Goal: Information Seeking & Learning: Learn about a topic

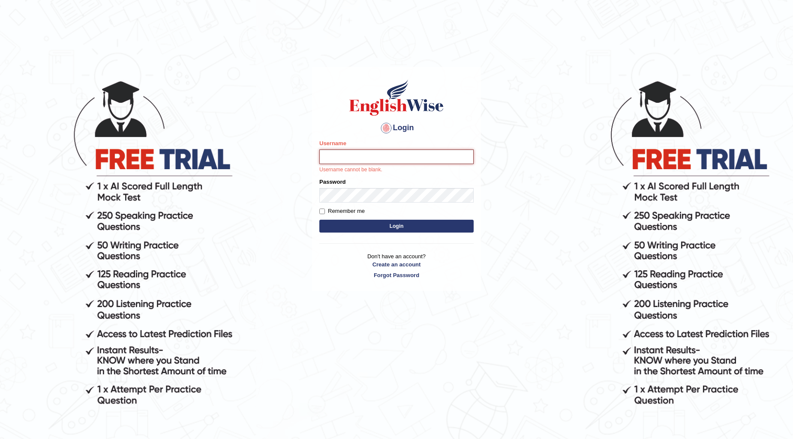
click at [343, 162] on input "Username" at bounding box center [396, 157] width 154 height 15
type input "0449148004"
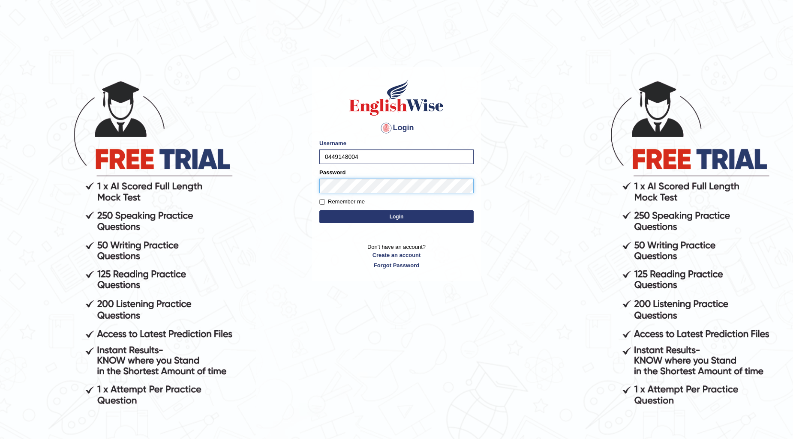
click at [319, 210] on button "Login" at bounding box center [396, 216] width 154 height 13
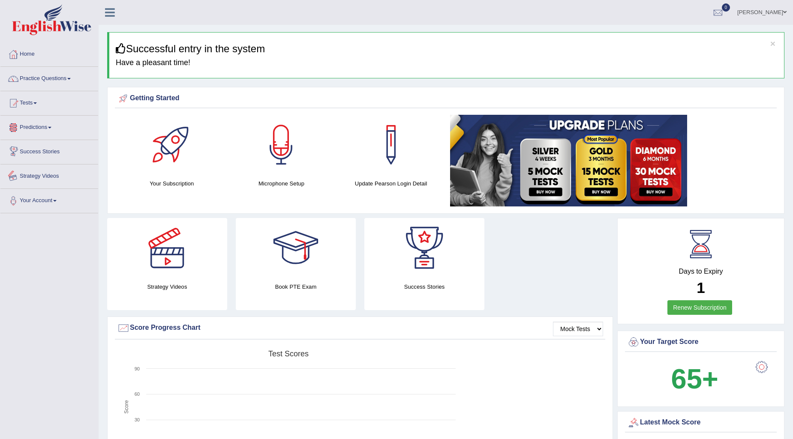
click at [53, 174] on link "Strategy Videos" at bounding box center [49, 175] width 98 height 21
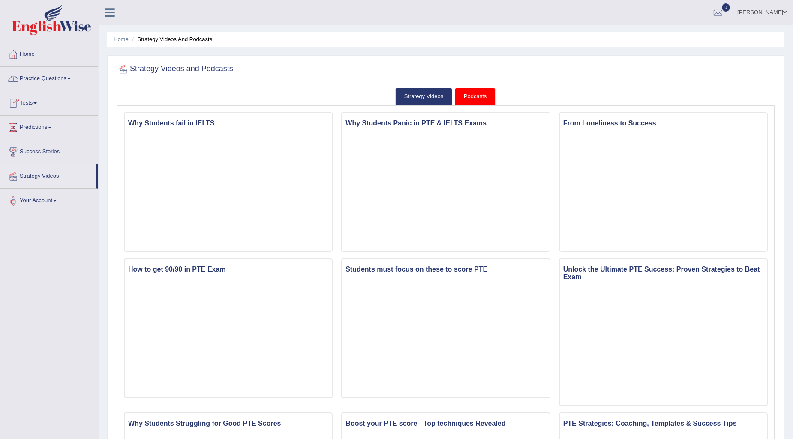
click at [57, 76] on link "Practice Questions" at bounding box center [49, 77] width 98 height 21
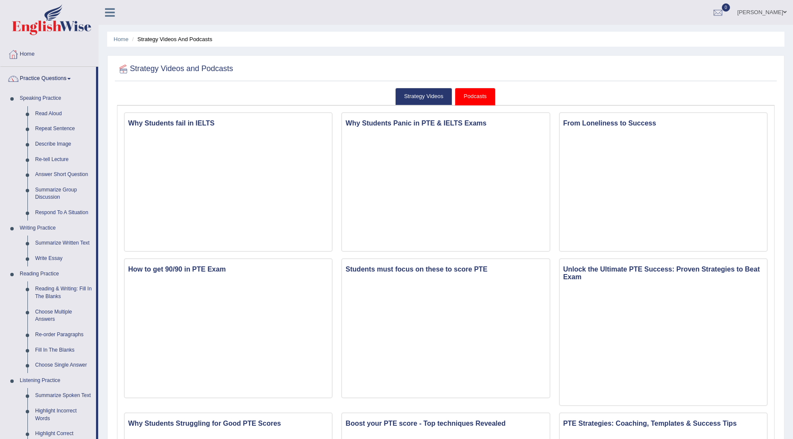
click at [57, 76] on link "Practice Questions" at bounding box center [48, 77] width 96 height 21
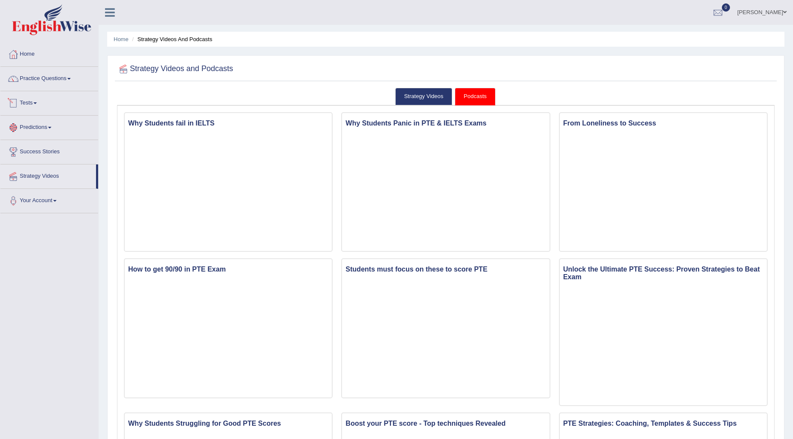
click at [33, 129] on link "Predictions" at bounding box center [49, 126] width 98 height 21
click at [45, 144] on link "Latest Predictions" at bounding box center [56, 147] width 80 height 15
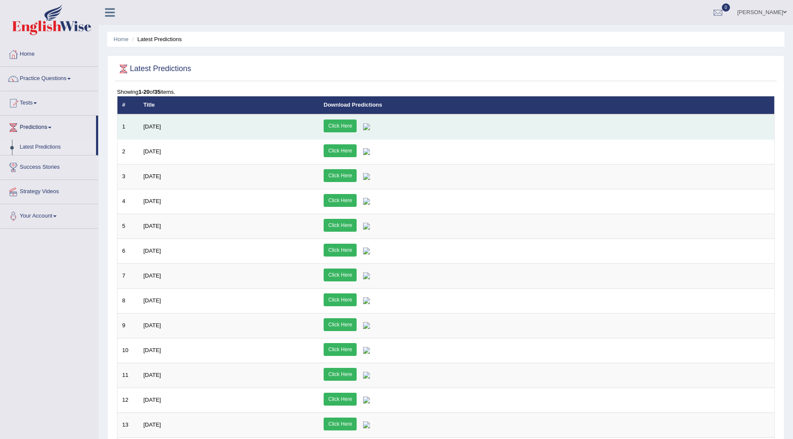
click at [356, 123] on link "Click Here" at bounding box center [340, 126] width 33 height 13
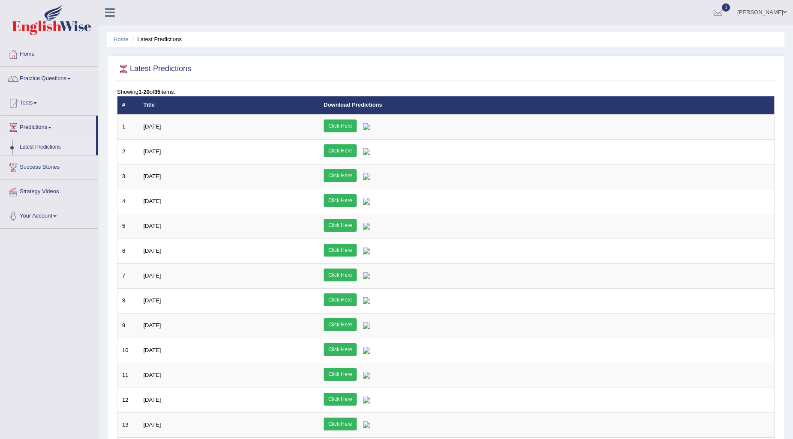
click at [44, 192] on link "Strategy Videos" at bounding box center [49, 190] width 98 height 21
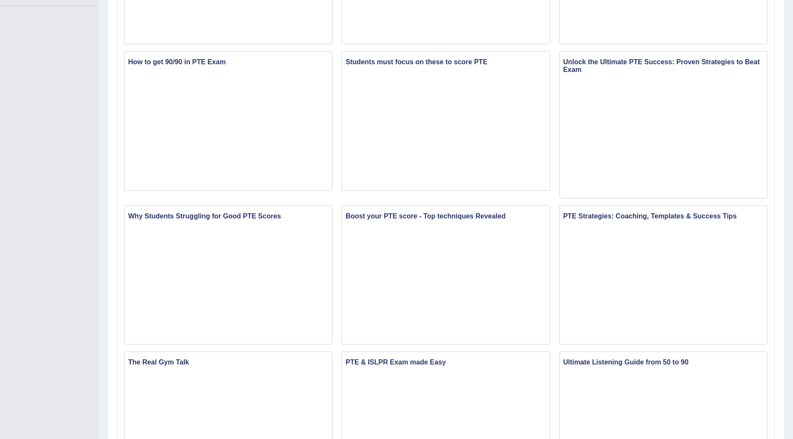
scroll to position [190, 0]
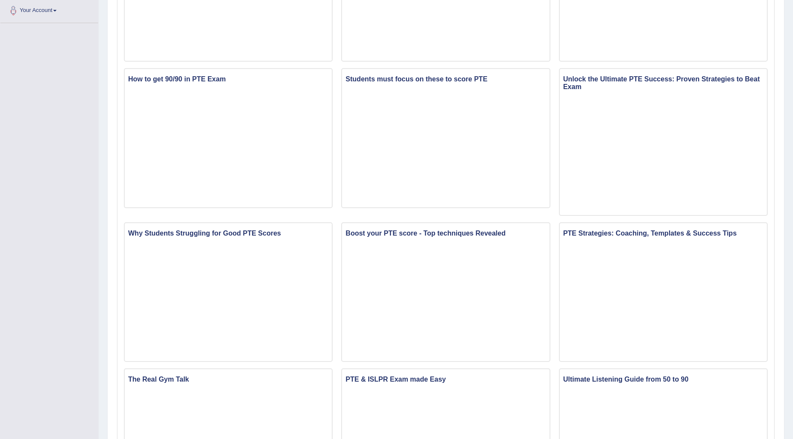
click at [776, 231] on div "Strategy Videos Podcasts Sorry, you have not subscribed to this link. Please up…" at bounding box center [446, 284] width 662 height 773
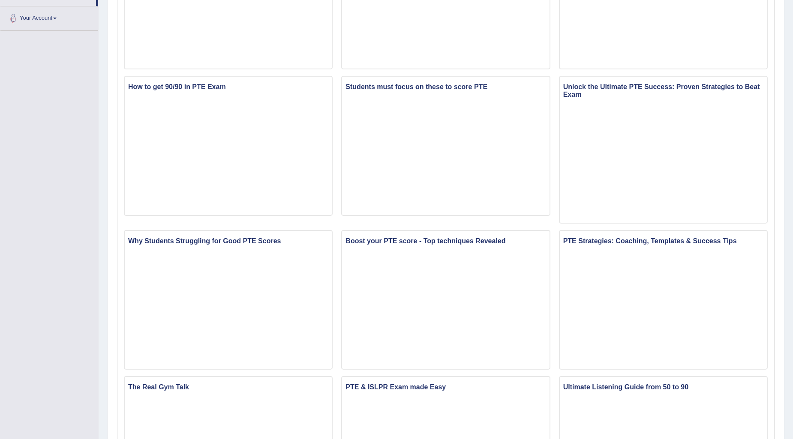
scroll to position [0, 0]
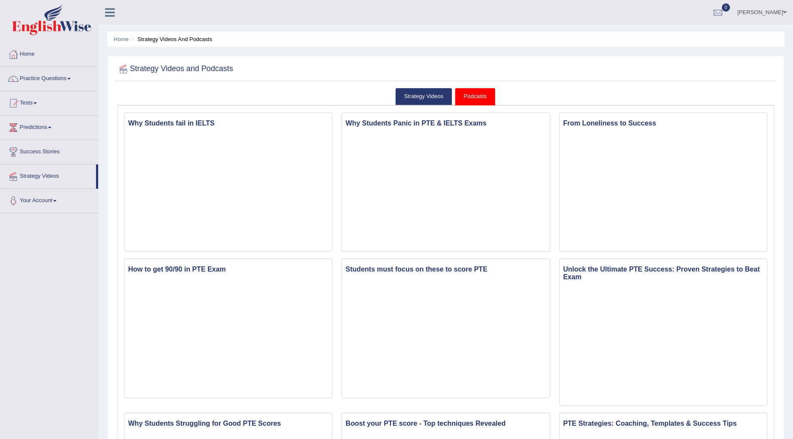
click at [764, 9] on link "[PERSON_NAME]" at bounding box center [762, 11] width 62 height 22
click at [739, 99] on link "Log out" at bounding box center [745, 103] width 93 height 20
